Goal: Task Accomplishment & Management: Complete application form

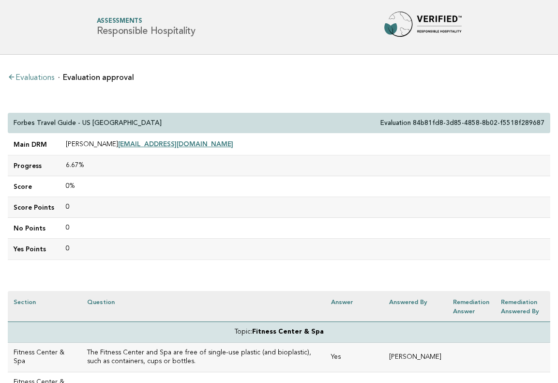
click at [37, 76] on link "Evaluations" at bounding box center [31, 78] width 46 height 8
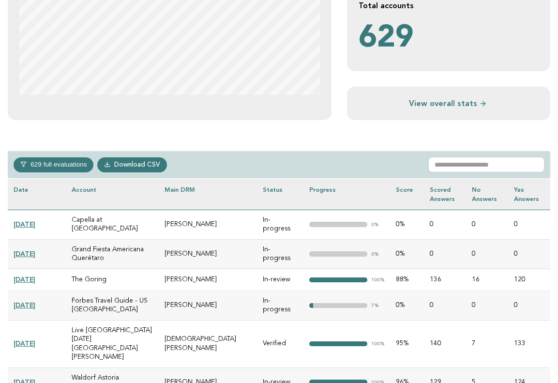
scroll to position [364, 0]
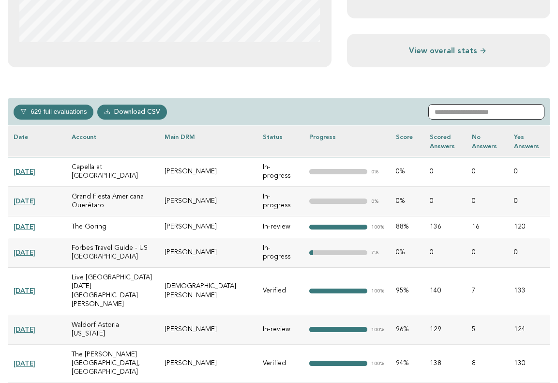
click at [458, 108] on input "text" at bounding box center [487, 111] width 116 height 15
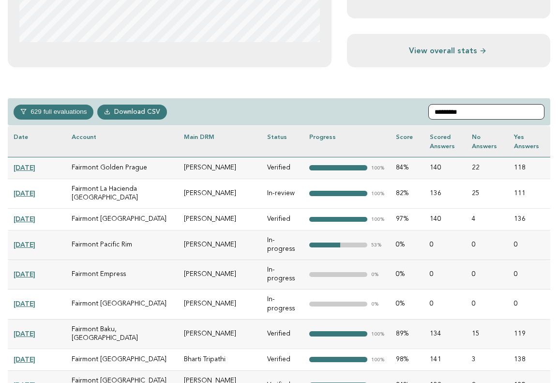
type input "********"
click at [35, 192] on link "[DATE]" at bounding box center [25, 193] width 22 height 8
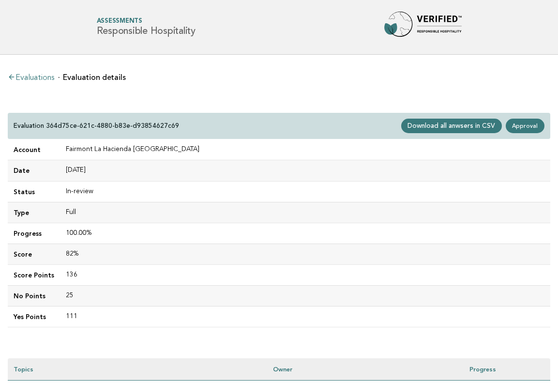
click at [36, 75] on link "Evaluations" at bounding box center [31, 78] width 46 height 8
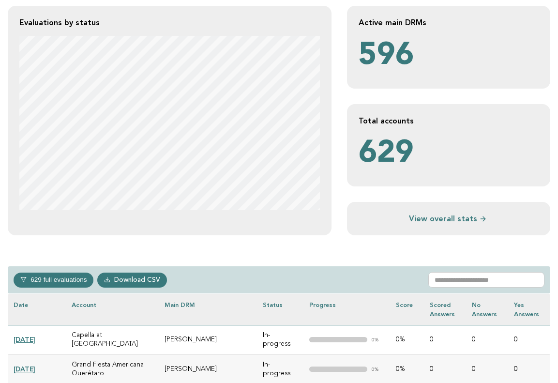
scroll to position [227, 0]
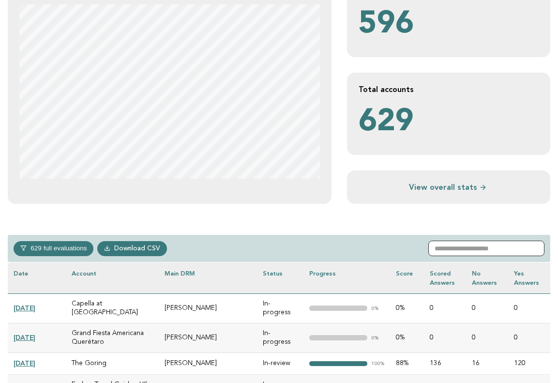
click at [470, 248] on input "text" at bounding box center [487, 248] width 116 height 15
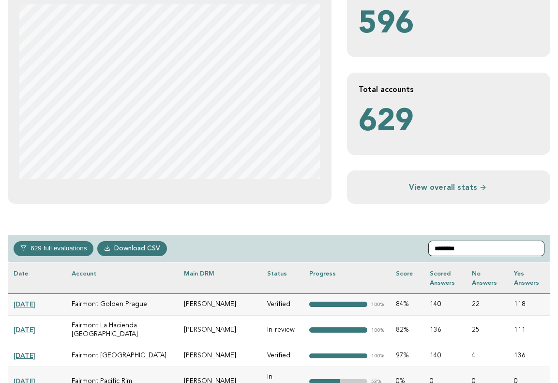
type input "********"
click at [35, 327] on link "[DATE]" at bounding box center [25, 330] width 22 height 8
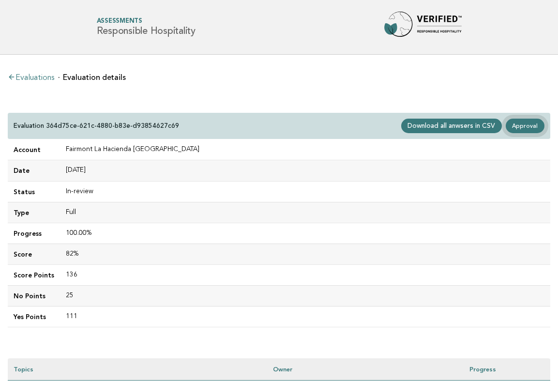
click at [528, 123] on link "Approval" at bounding box center [525, 126] width 39 height 15
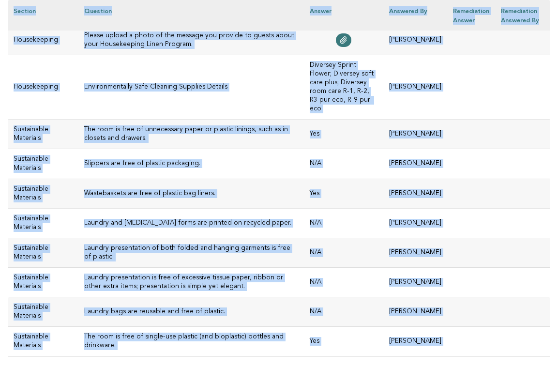
scroll to position [4447, 0]
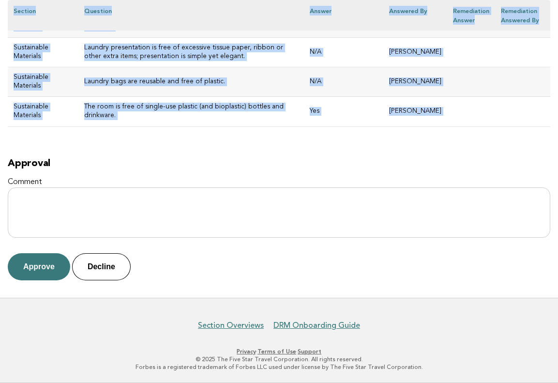
drag, startPoint x: 14, startPoint y: 122, endPoint x: 323, endPoint y: 137, distance: 309.7
copy div "Fairmont La Hacienda Costa del Sol Evaluation 364d75ce-621c-4880-b83e-d93854627…"
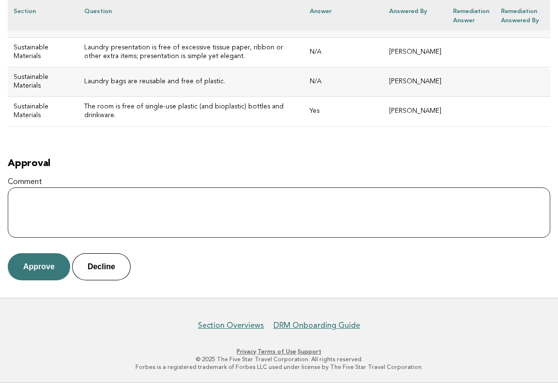
click at [187, 197] on textarea "Comment" at bounding box center [279, 212] width 543 height 50
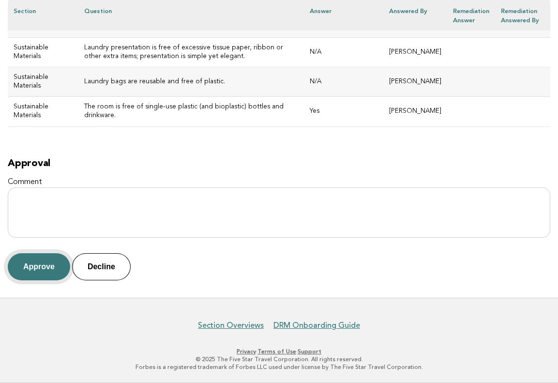
click at [39, 267] on button "Approve" at bounding box center [39, 266] width 62 height 27
